Goal: Task Accomplishment & Management: Use online tool/utility

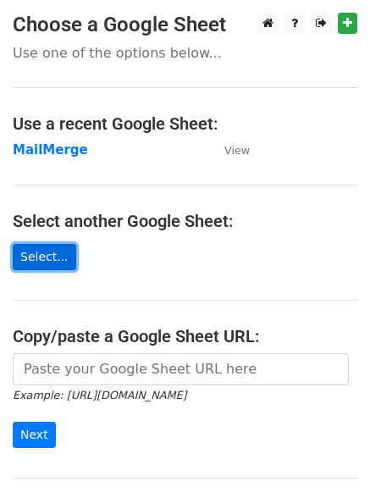
click at [32, 263] on link "Select..." at bounding box center [45, 257] width 64 height 26
click at [26, 262] on link "Select..." at bounding box center [45, 257] width 64 height 26
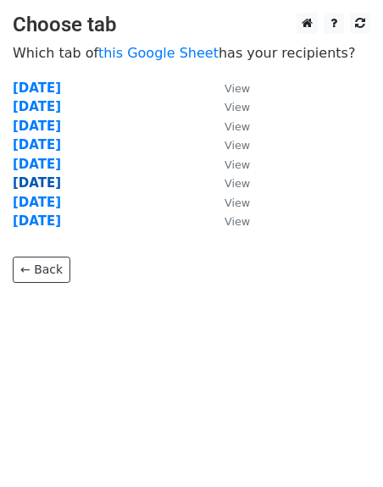
click at [38, 178] on strong "09/09/2025" at bounding box center [37, 182] width 48 height 15
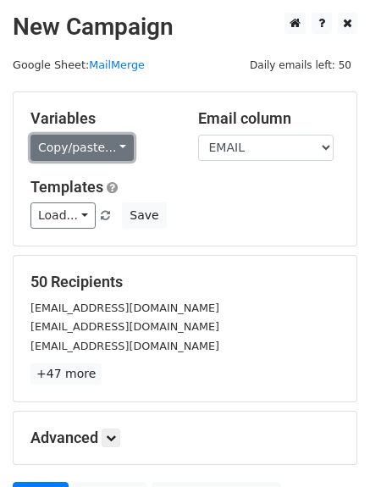
click at [71, 140] on link "Copy/paste..." at bounding box center [82, 148] width 103 height 26
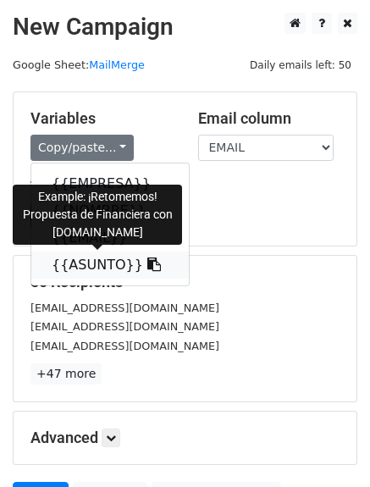
click at [75, 275] on link "{{ASUNTO}}" at bounding box center [110, 265] width 158 height 27
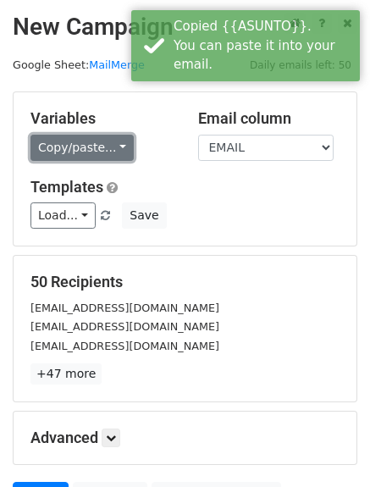
click at [71, 147] on link "Copy/paste..." at bounding box center [82, 148] width 103 height 26
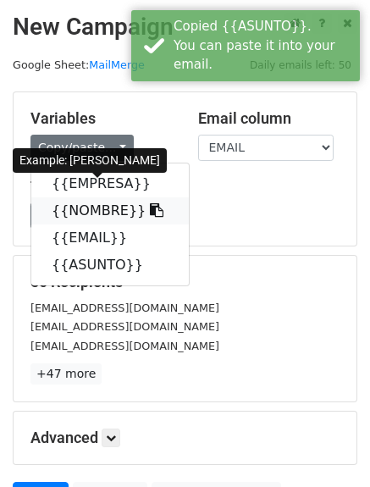
click at [85, 209] on link "{{NOMBRE}}" at bounding box center [110, 210] width 158 height 27
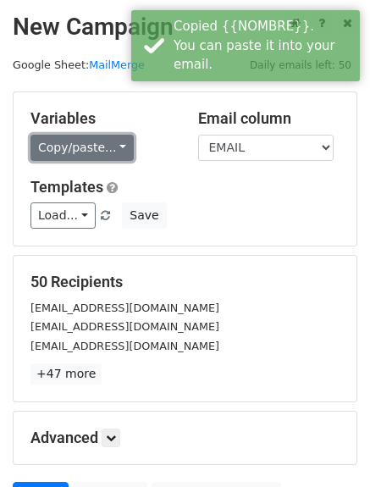
click at [77, 148] on link "Copy/paste..." at bounding box center [82, 148] width 103 height 26
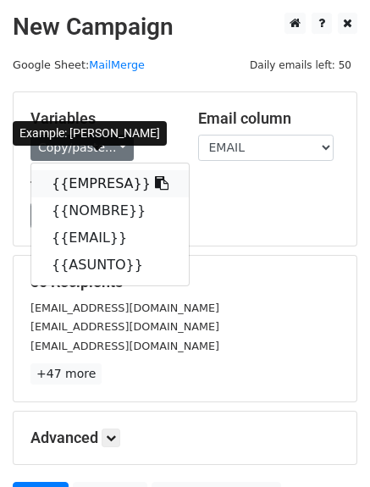
click at [86, 181] on link "{{EMPRESA}}" at bounding box center [110, 183] width 158 height 27
